Goal: Task Accomplishment & Management: Manage account settings

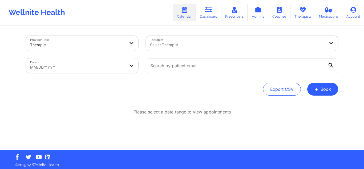
scroll to position [2, 0]
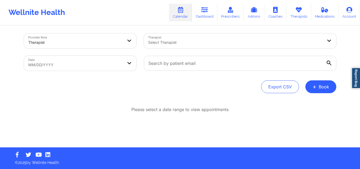
click at [172, 43] on div at bounding box center [235, 42] width 175 height 6
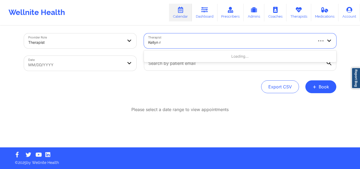
type input "[PERSON_NAME]"
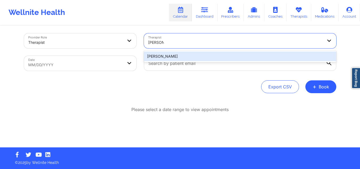
click at [176, 57] on div "Kellyn Roiko" at bounding box center [240, 56] width 192 height 10
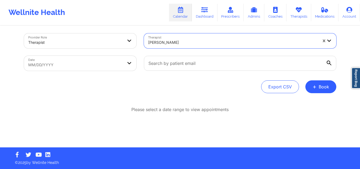
click at [73, 60] on body "Wellnite Health Calendar Dashboard Prescribers Admins Coaches Therapists Medica…" at bounding box center [180, 82] width 360 height 169
select select "2025-8"
select select "2025-9"
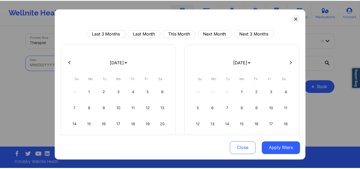
scroll to position [46, 0]
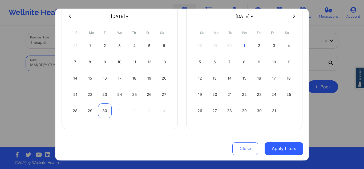
click at [100, 109] on div "30" at bounding box center [105, 110] width 14 height 15
select select "2025-8"
select select "2025-9"
select select "2025-8"
select select "2025-9"
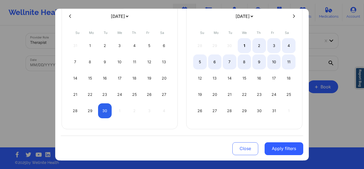
select select "2025-8"
select select "2025-9"
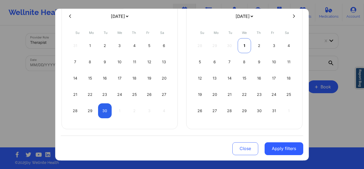
select select "2025-8"
select select "2025-9"
click at [240, 45] on div "1" at bounding box center [244, 45] width 14 height 15
select select "2025-8"
select select "2025-9"
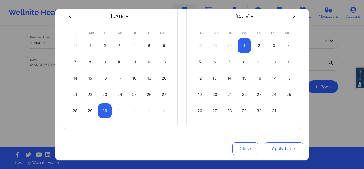
click at [270, 144] on button "Apply filters" at bounding box center [283, 148] width 39 height 13
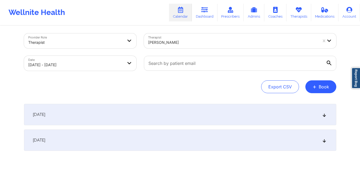
click at [159, 112] on div "[DATE]" at bounding box center [180, 114] width 312 height 21
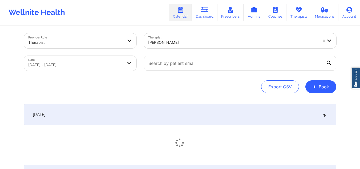
scroll to position [63, 0]
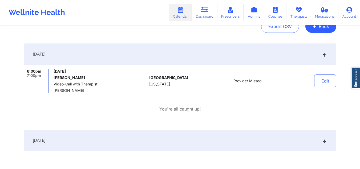
click at [237, 133] on div "[DATE]" at bounding box center [180, 139] width 312 height 21
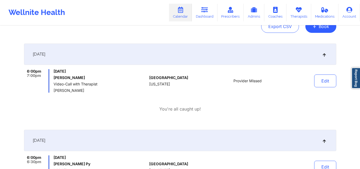
scroll to position [0, 0]
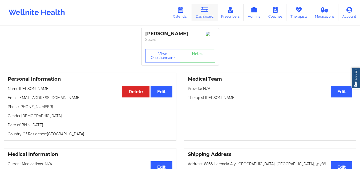
click at [205, 13] on link "Dashboard" at bounding box center [205, 13] width 26 height 18
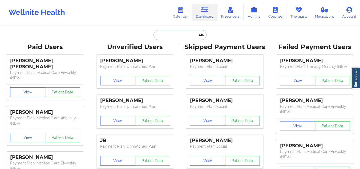
click at [171, 34] on input "text" at bounding box center [179, 35] width 53 height 10
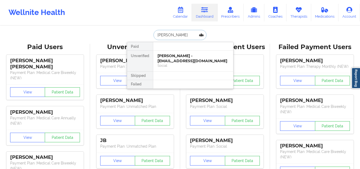
type input "julie mag"
click at [180, 58] on div "Julie Magnuson - juliemagnuson2@gmail.com" at bounding box center [192, 58] width 71 height 10
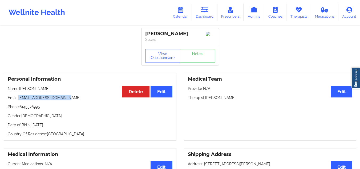
drag, startPoint x: 72, startPoint y: 99, endPoint x: 19, endPoint y: 98, distance: 53.2
click at [19, 98] on p "Email: juliemagnuson2@gmail.com" at bounding box center [90, 97] width 165 height 5
copy p "juliemagnuson2@gmail.com"
click at [198, 9] on link "Dashboard" at bounding box center [205, 13] width 26 height 18
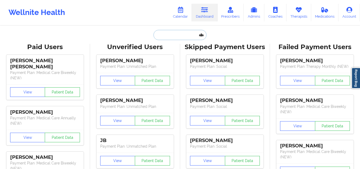
click at [180, 31] on input "text" at bounding box center [179, 35] width 53 height 10
paste input "Paula zarandona arrue"
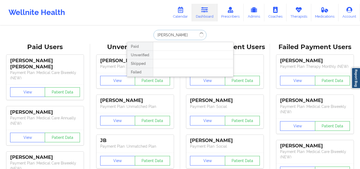
type input "Paula z"
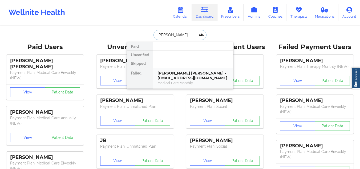
click at [207, 81] on div "Medical Care Monthly" at bounding box center [192, 82] width 71 height 5
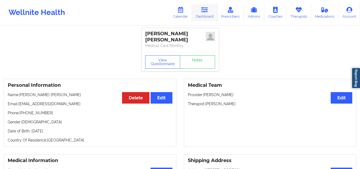
click at [204, 13] on link "Dashboard" at bounding box center [205, 13] width 26 height 18
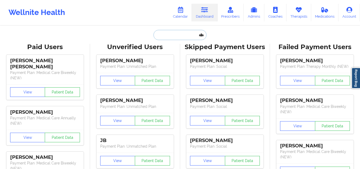
click at [185, 32] on input "text" at bounding box center [179, 35] width 53 height 10
paste input "zarandonapaula@gmail.com"
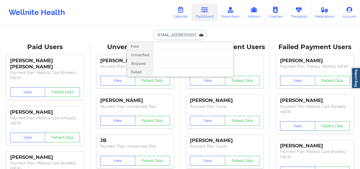
scroll to position [0, 7]
drag, startPoint x: 183, startPoint y: 36, endPoint x: 224, endPoint y: 39, distance: 40.8
click at [224, 39] on div "zarandonapaula@gmail.com Paid Unverified Skipped Failed" at bounding box center [180, 35] width 106 height 10
type input "z"
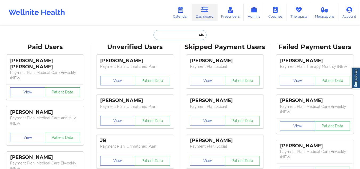
paste input "Marjorie Gomez"
type input "Marjorie Gomez"
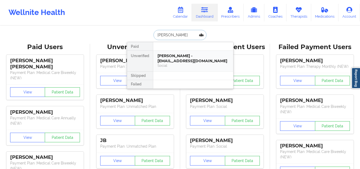
click at [181, 58] on div "Marjorie Gomez - mtgomez08@gmail.com" at bounding box center [192, 58] width 71 height 10
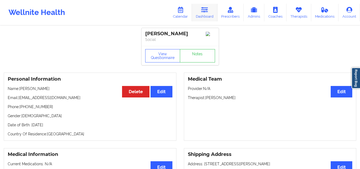
click at [201, 11] on link "Dashboard" at bounding box center [205, 13] width 26 height 18
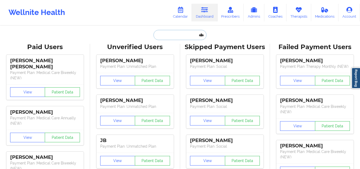
click at [180, 38] on input "text" at bounding box center [179, 35] width 53 height 10
paste input "RAVEENA KANWAR"
type input "RAVEENA KANWAR"
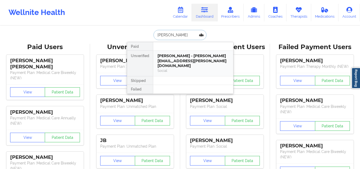
click at [178, 68] on div "Social" at bounding box center [192, 70] width 71 height 5
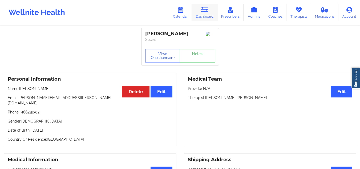
drag, startPoint x: 194, startPoint y: 11, endPoint x: 195, endPoint y: 15, distance: 3.6
click at [194, 11] on link "Dashboard" at bounding box center [205, 13] width 26 height 18
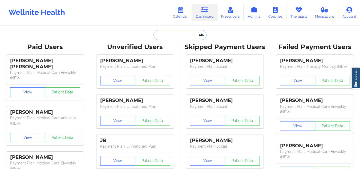
click at [188, 38] on input "text" at bounding box center [179, 35] width 53 height 10
paste input "a.m.maccubbin5@gmail.com>"
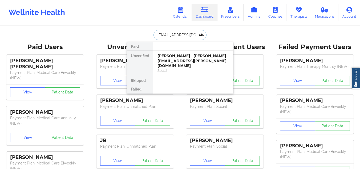
scroll to position [0, 10]
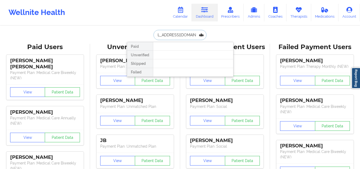
type input "a.m.maccubbin5@gmail.com"
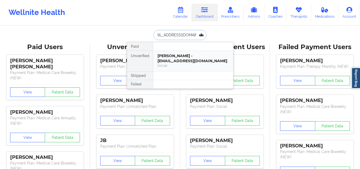
click at [185, 58] on div "AnnMarie MacCubbin - a.m.maccubbin5@gmail.com" at bounding box center [192, 58] width 71 height 10
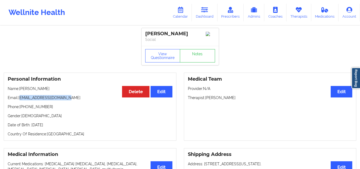
drag, startPoint x: 71, startPoint y: 100, endPoint x: 20, endPoint y: 100, distance: 50.6
click at [20, 100] on p "Email: a.m.maccubbin5@gmail.com" at bounding box center [90, 97] width 165 height 5
copy p "a.m.maccubbin5@gmail.com"
click at [199, 20] on link "Dashboard" at bounding box center [205, 13] width 26 height 18
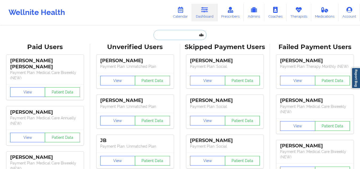
click at [185, 35] on input "text" at bounding box center [179, 35] width 53 height 10
paste input "kjaramillo1027@gmail.com"
type input "kjaramillo1027@gmail.com"
click at [187, 34] on input "text" at bounding box center [179, 35] width 53 height 10
paste input "esterzaltsman@gmail.com"
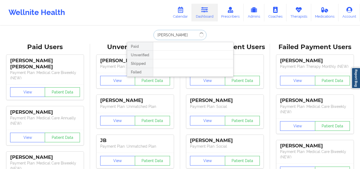
type input "carlos madrid"
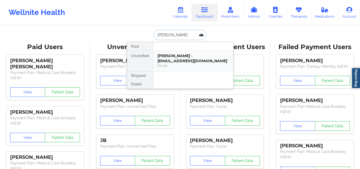
click at [173, 57] on div "Carlos Madrid - madridcarlos.a@gmail.com" at bounding box center [192, 58] width 71 height 10
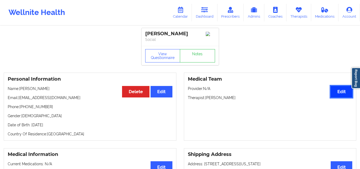
click at [343, 96] on button "Edit" at bounding box center [341, 91] width 22 height 11
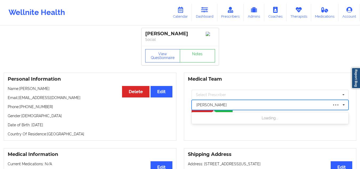
click at [216, 105] on div at bounding box center [262, 104] width 132 height 6
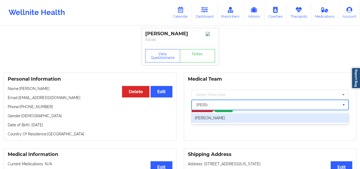
click at [220, 122] on div "Belkis M Hernandez" at bounding box center [269, 118] width 157 height 10
type input "belkis"
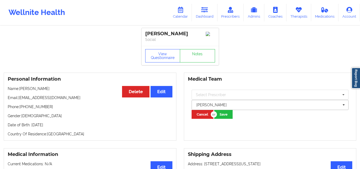
click at [222, 110] on div "Belkis M Hernandez" at bounding box center [269, 105] width 157 height 10
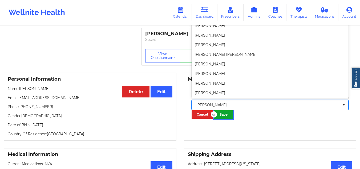
click at [223, 116] on button "Save" at bounding box center [223, 114] width 18 height 9
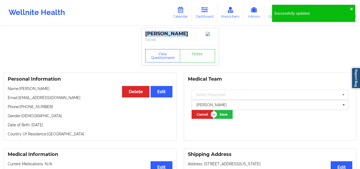
drag, startPoint x: 185, startPoint y: 30, endPoint x: 139, endPoint y: 29, distance: 46.1
copy div "Carlos Madrid"
click at [206, 13] on link "Dashboard" at bounding box center [205, 13] width 26 height 18
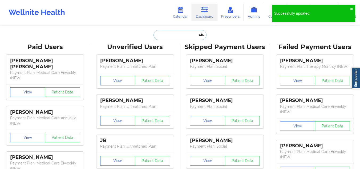
click at [199, 34] on input "text" at bounding box center [179, 35] width 53 height 10
paste input "Carlos Madrid"
type input "Carlos Madrid"
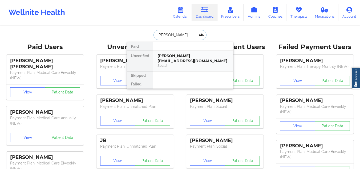
click at [183, 61] on div "Carlos Madrid - madridcarlos.a@gmail.com" at bounding box center [192, 58] width 71 height 10
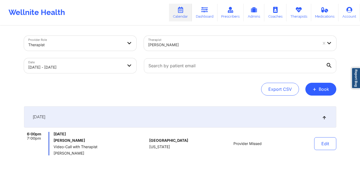
click at [242, 42] on div at bounding box center [232, 45] width 169 height 6
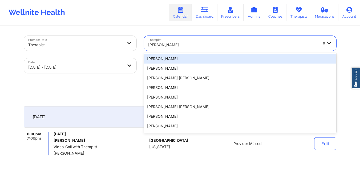
paste input "[PERSON_NAME]"
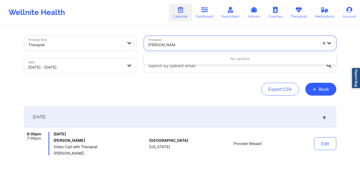
click at [156, 45] on input "[PERSON_NAME]" at bounding box center [161, 44] width 27 height 5
type input "EsterZaltsman"
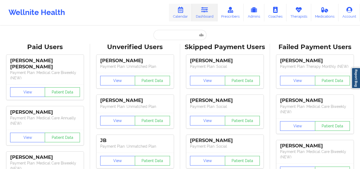
click at [184, 15] on link "Calendar" at bounding box center [180, 13] width 23 height 18
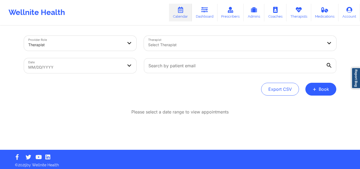
click at [181, 48] on div "Select Therapist" at bounding box center [233, 43] width 179 height 15
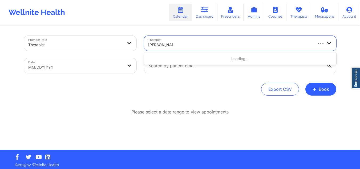
type input "veronica colwi"
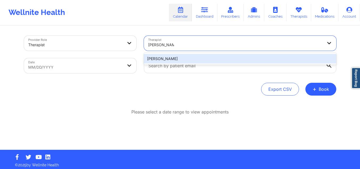
click at [186, 56] on div "Veronica Colwin" at bounding box center [240, 59] width 192 height 10
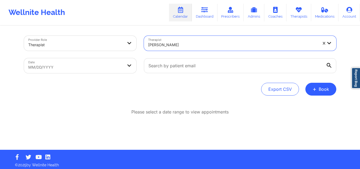
select select "2025-8"
select select "2025-9"
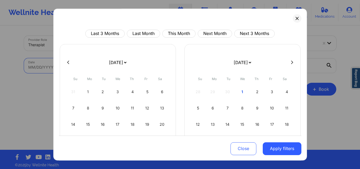
click at [108, 70] on body "Wellnite Health Calendar Dashboard Prescribers Admins Coaches Therapists Medica…" at bounding box center [180, 84] width 360 height 169
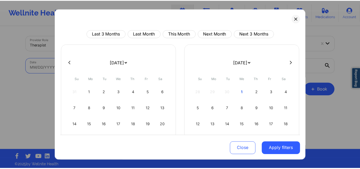
scroll to position [46, 0]
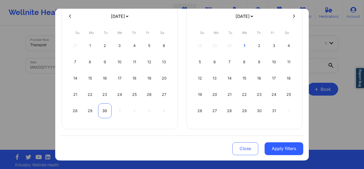
click at [108, 108] on div "30" at bounding box center [105, 110] width 14 height 15
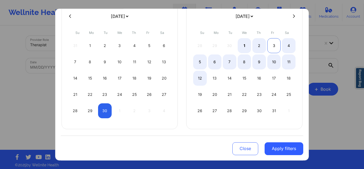
select select "2025-8"
select select "2025-9"
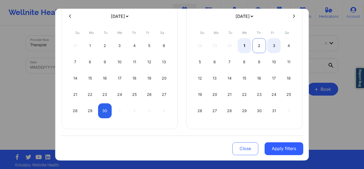
select select "2025-8"
select select "2025-9"
click at [258, 44] on div "2" at bounding box center [259, 45] width 14 height 15
select select "2025-8"
select select "2025-9"
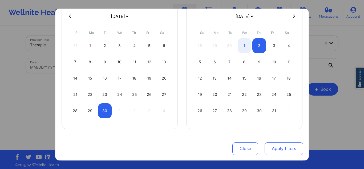
click at [291, 142] on button "Apply filters" at bounding box center [283, 148] width 39 height 13
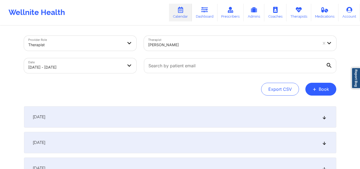
scroll to position [53, 0]
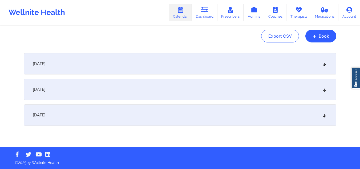
click at [139, 92] on div "[DATE]" at bounding box center [180, 89] width 312 height 21
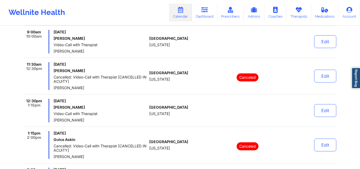
scroll to position [133, 0]
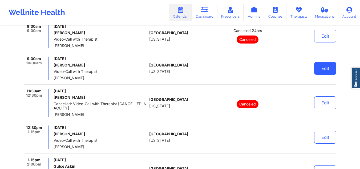
click at [322, 69] on button "Edit" at bounding box center [325, 68] width 22 height 13
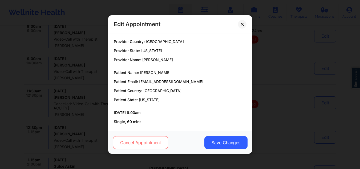
click at [149, 144] on button "Cancel Appointment" at bounding box center [140, 142] width 55 height 13
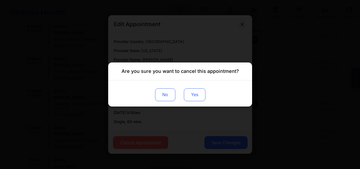
click at [191, 94] on button "Yes" at bounding box center [194, 94] width 22 height 13
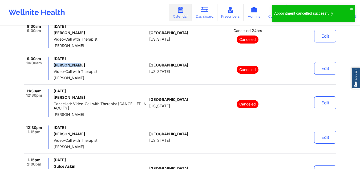
drag, startPoint x: 88, startPoint y: 64, endPoint x: 54, endPoint y: 64, distance: 34.1
click at [54, 64] on h6 "Hui Wen Ong" at bounding box center [100, 65] width 93 height 4
copy h6 "Hui Wen Ong"
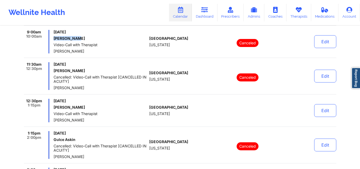
scroll to position [53, 0]
